Goal: Task Accomplishment & Management: Manage account settings

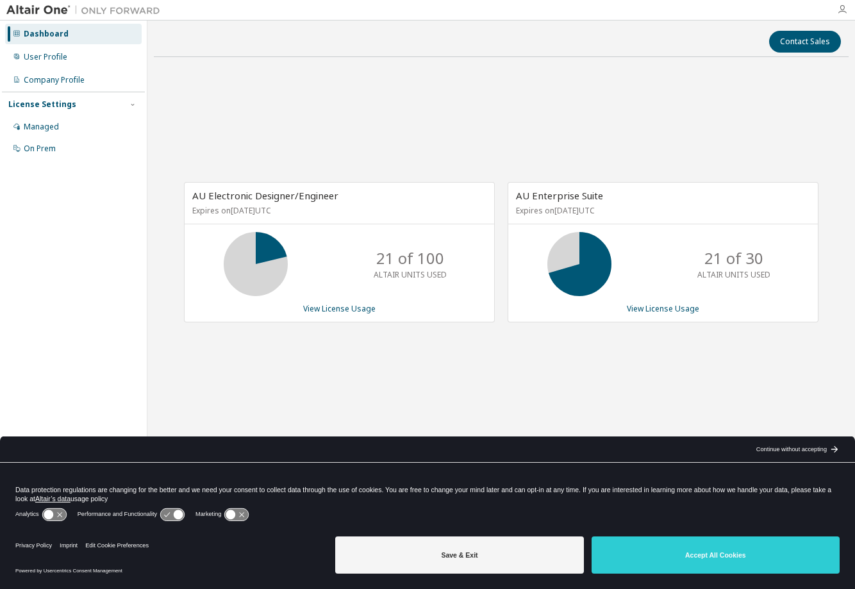
click at [842, 8] on icon "button" at bounding box center [842, 9] width 10 height 10
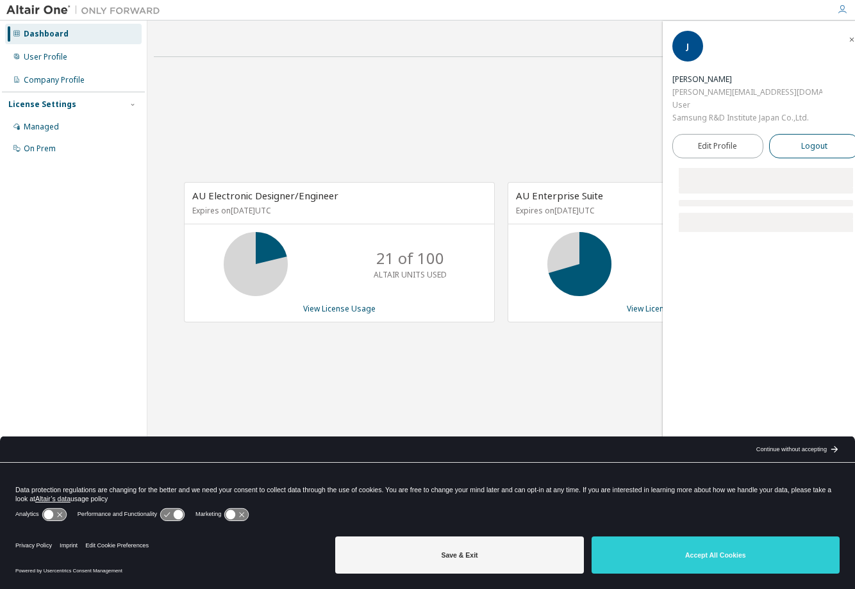
click at [809, 144] on span "Logout" at bounding box center [814, 146] width 26 height 13
